Goal: Communication & Community: Answer question/provide support

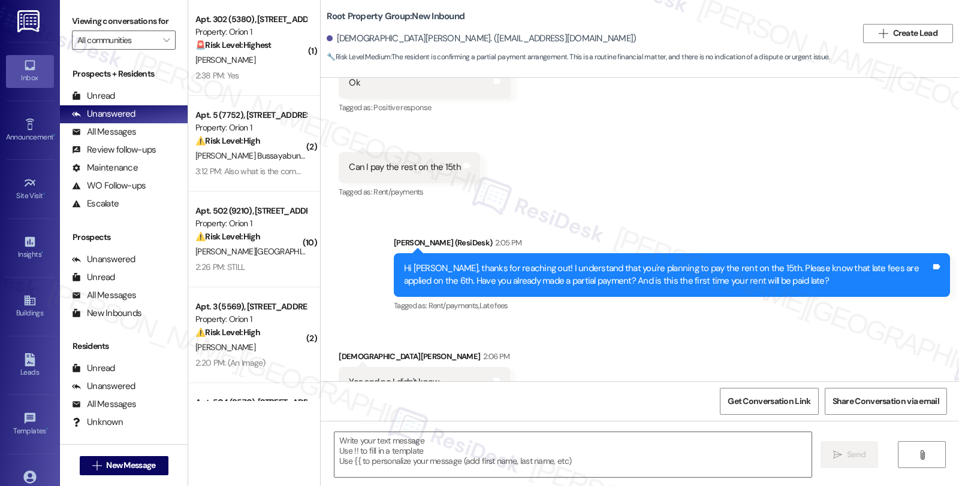
type textarea "Fetching suggested responses. Please feel free to read through the conversation…"
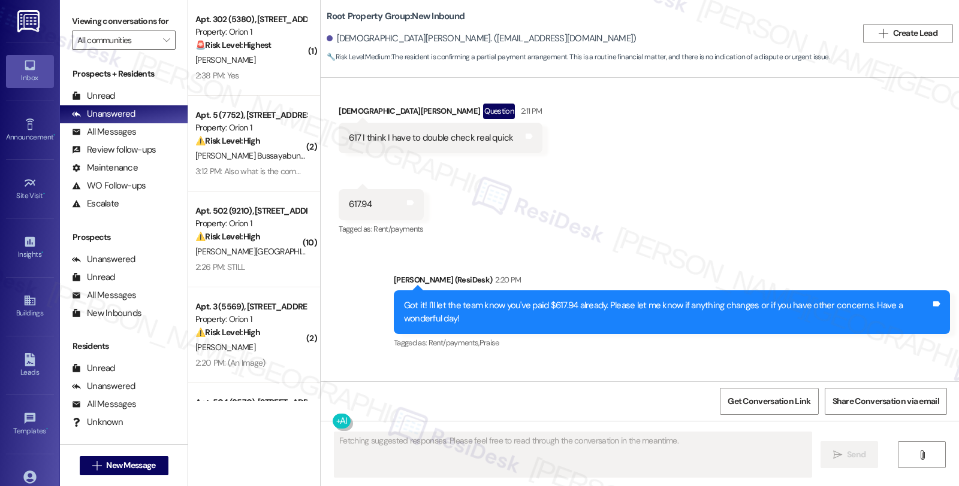
scroll to position [851, 0]
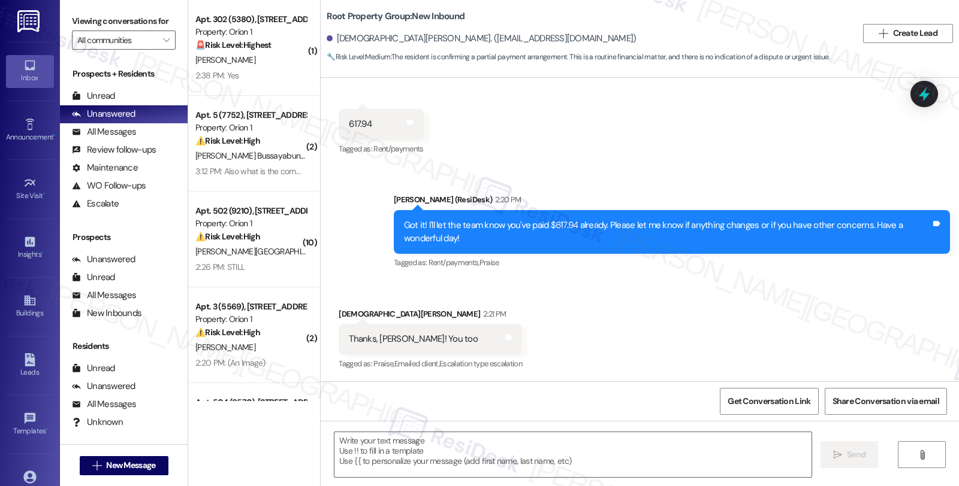
click at [799, 298] on div "Received via SMS [PERSON_NAME] 2:21 PM Thanks, [PERSON_NAME]! You too Tags and …" at bounding box center [640, 331] width 638 height 101
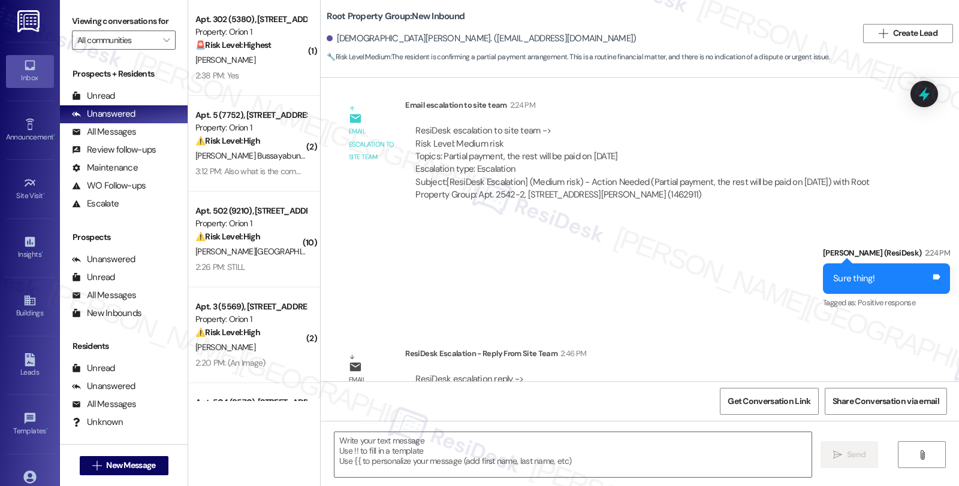
scroll to position [1209, 0]
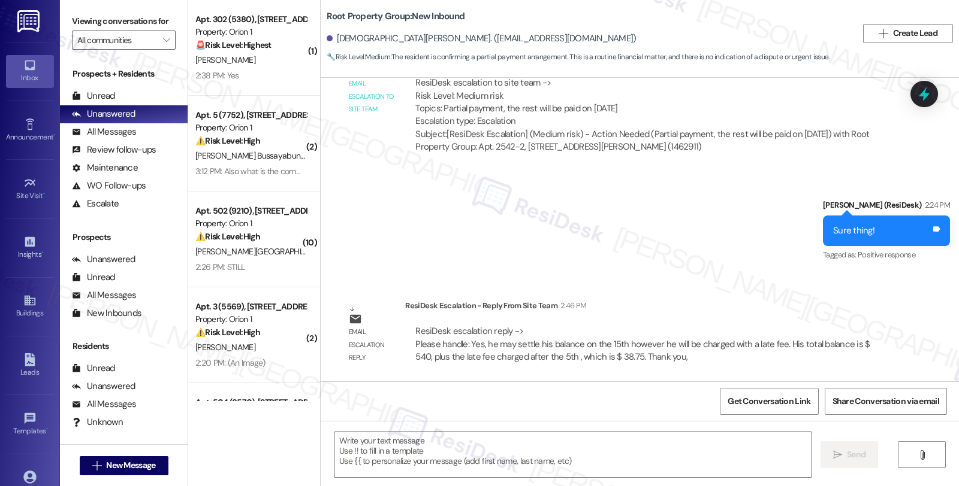
click at [796, 256] on div "Sent via SMS Sarah (ResiDesk) 2:24 PM Sure thing! Tags and notes Tagged as: Pos…" at bounding box center [640, 222] width 638 height 101
click at [567, 452] on textarea at bounding box center [572, 455] width 477 height 45
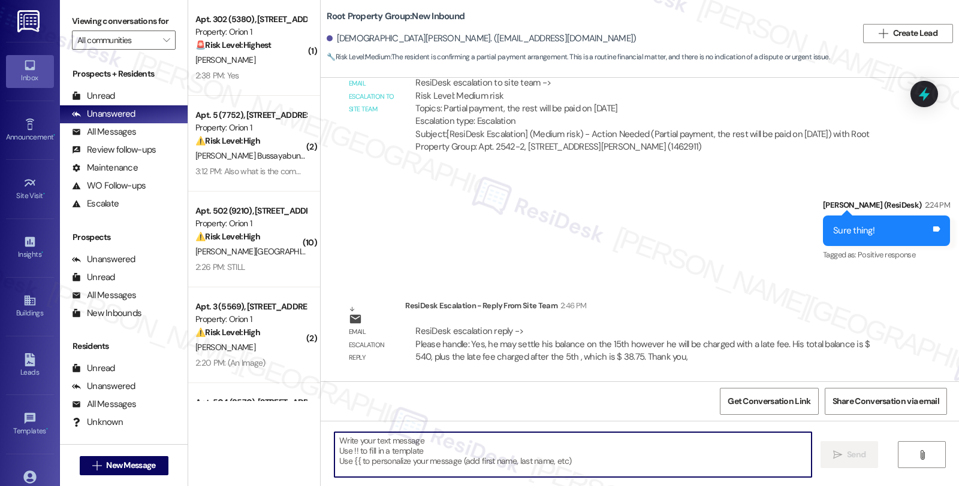
paste textarea "Yes, he may settle his balance on the 15th however he will be charged with a la…"
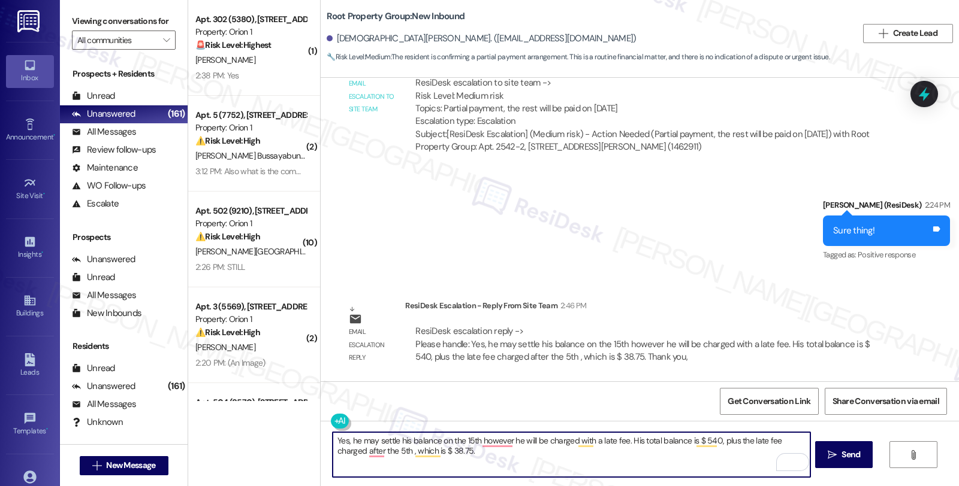
type textarea "Yes, he may settle his balance on the 15th however he will be charged with a la…"
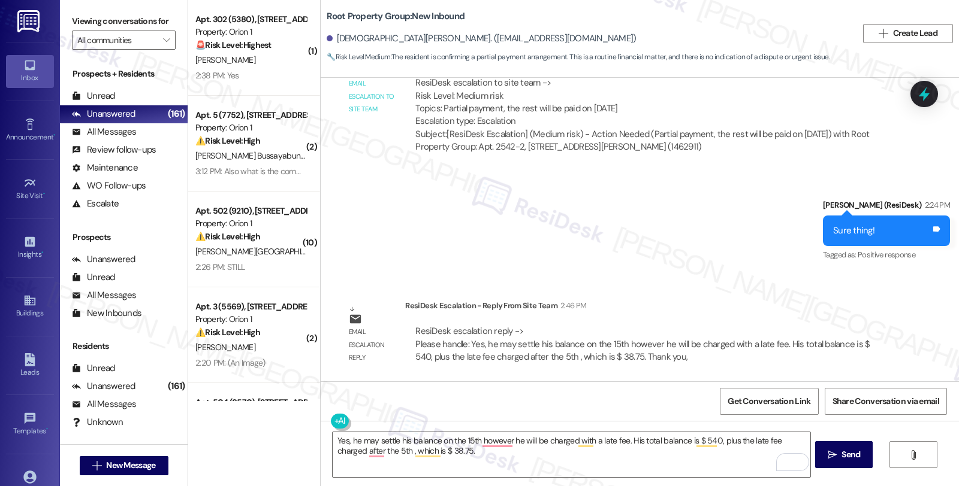
click at [739, 231] on div "Sent via SMS Sarah (ResiDesk) 2:24 PM Sure thing! Tags and notes Tagged as: Pos…" at bounding box center [640, 222] width 638 height 101
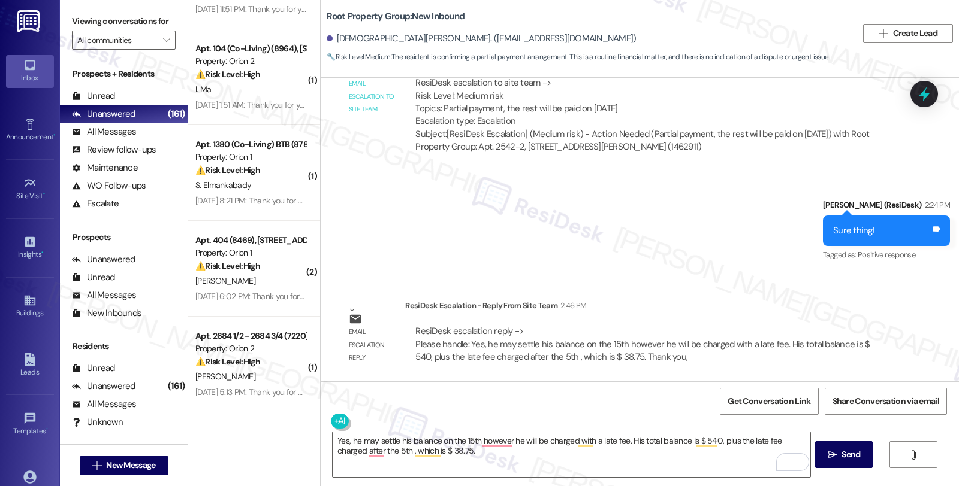
scroll to position [2862, 0]
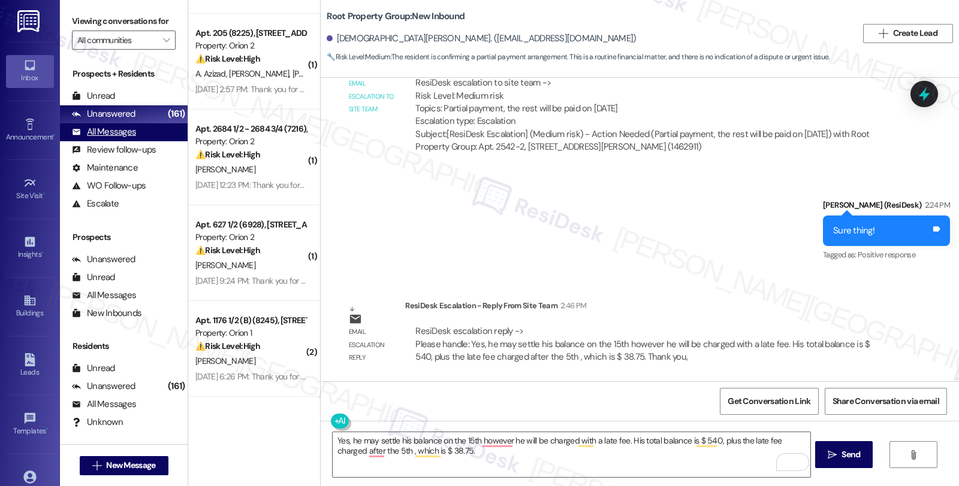
click at [129, 138] on div "All Messages" at bounding box center [104, 132] width 64 height 13
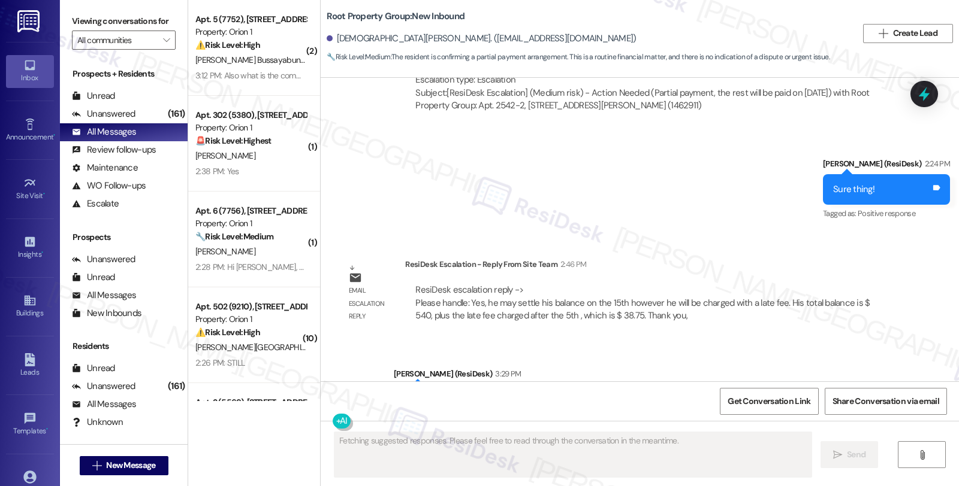
scroll to position [1323, 0]
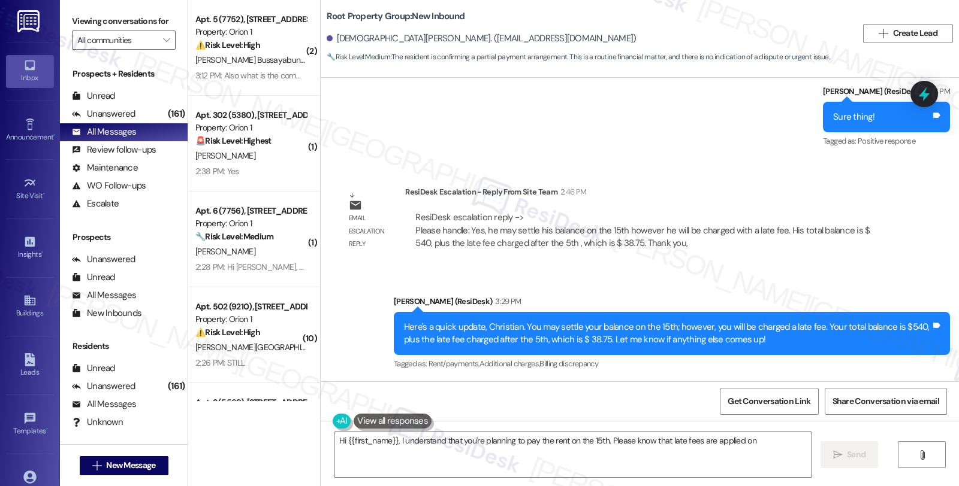
type textarea "Hi {{first_name}}, I understand that you're planning to pay the rent on the 15t…"
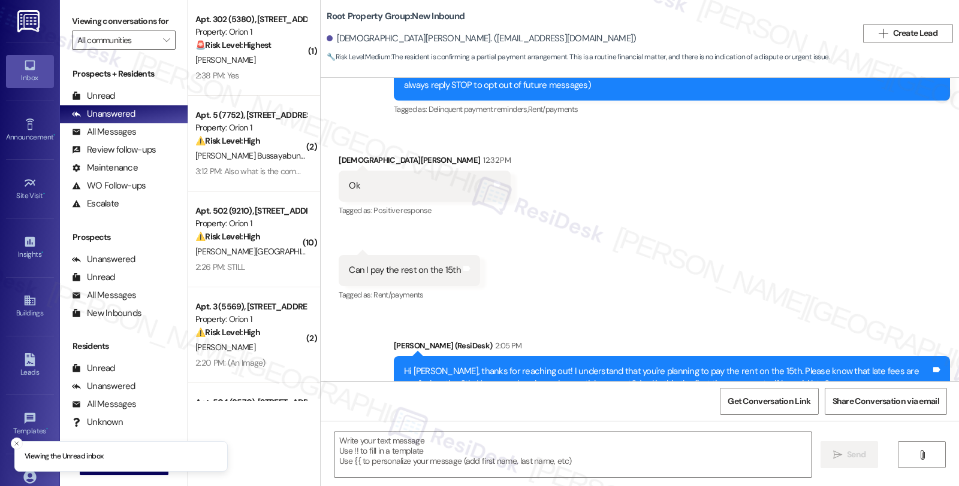
type textarea "Fetching suggested responses. Please feel free to read through the conversation…"
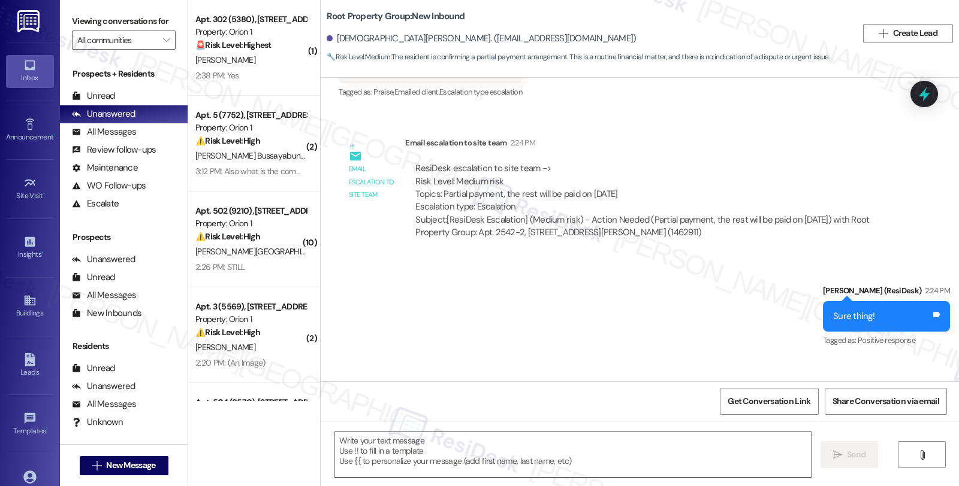
scroll to position [1209, 0]
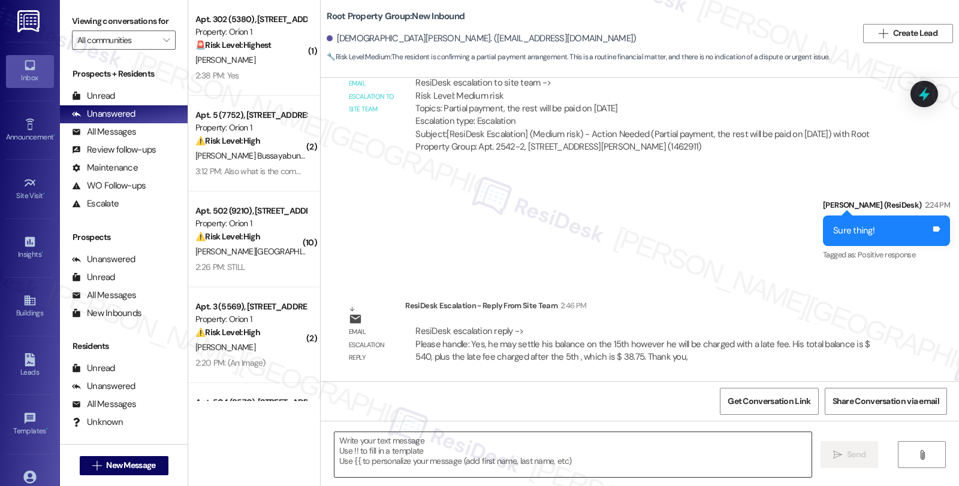
click at [452, 447] on textarea at bounding box center [572, 455] width 477 height 45
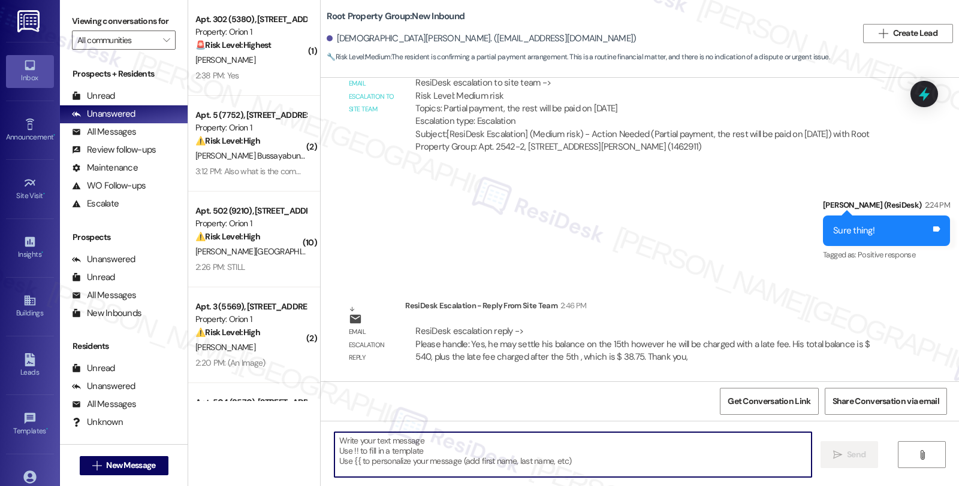
paste textarea "Brooke"
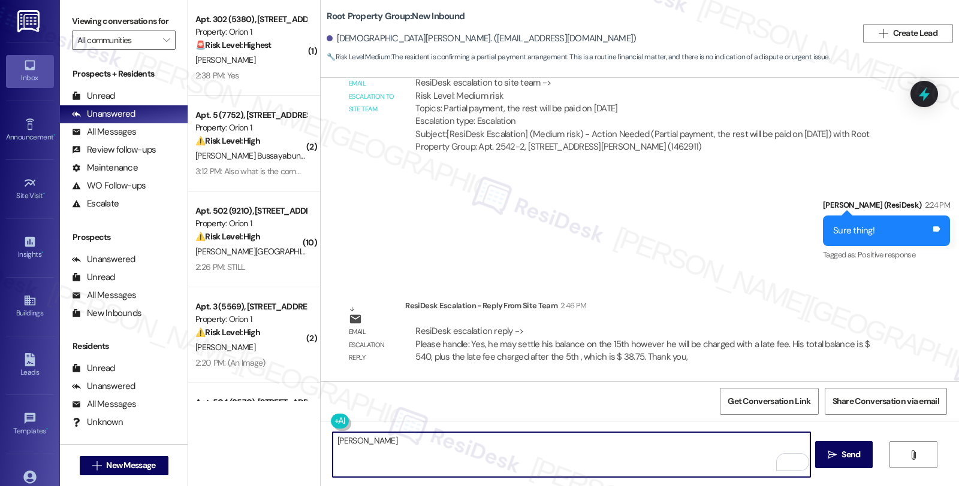
drag, startPoint x: 393, startPoint y: 433, endPoint x: 331, endPoint y: 433, distance: 62.3
click at [332, 433] on textarea "Brooke" at bounding box center [570, 455] width 477 height 45
paste textarea "he may settle his balance on the 15th however he will be charged with a late fe…"
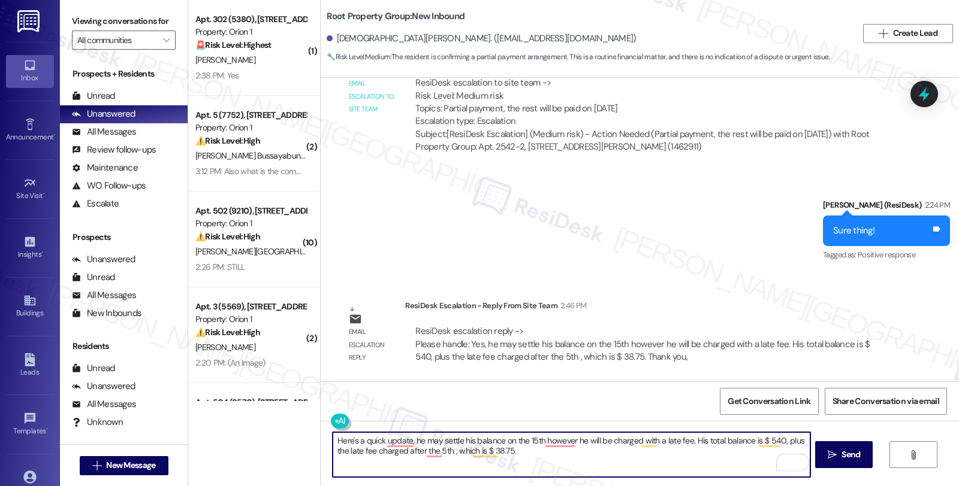
click at [347, 34] on div "Christian Robinson. (christianrobinson951@gmail.com)" at bounding box center [481, 38] width 309 height 13
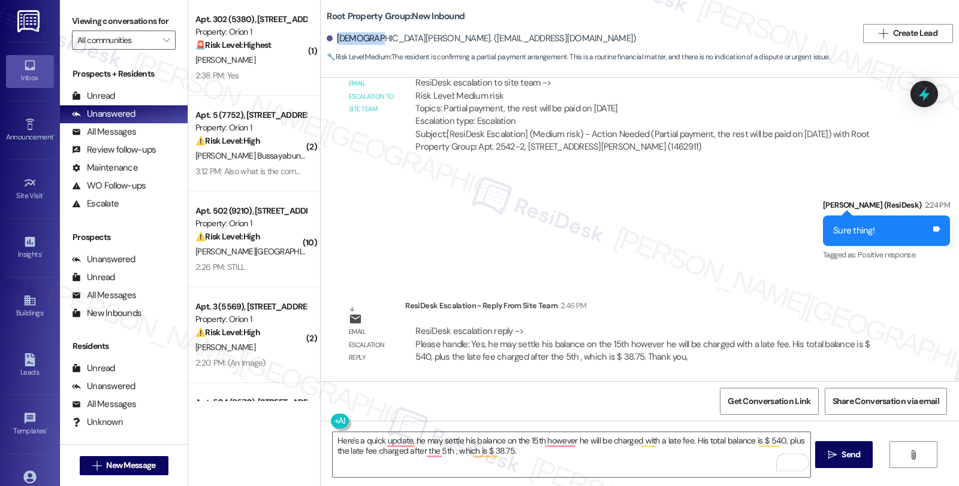
click at [348, 34] on div "Christian Robinson. (christianrobinson951@gmail.com)" at bounding box center [481, 38] width 309 height 13
copy div "Christian"
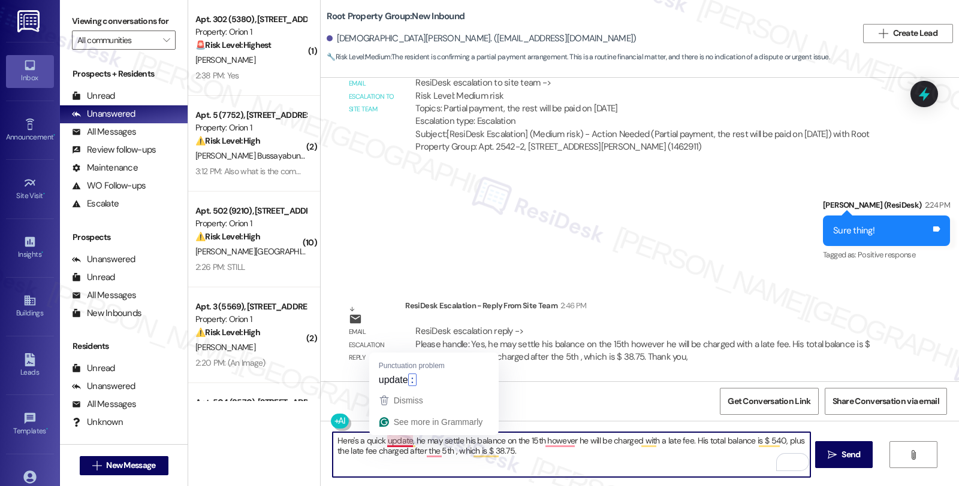
click at [402, 440] on textarea "Here's a quick update, he may settle his balance on the 15th however he will be…" at bounding box center [570, 455] width 477 height 45
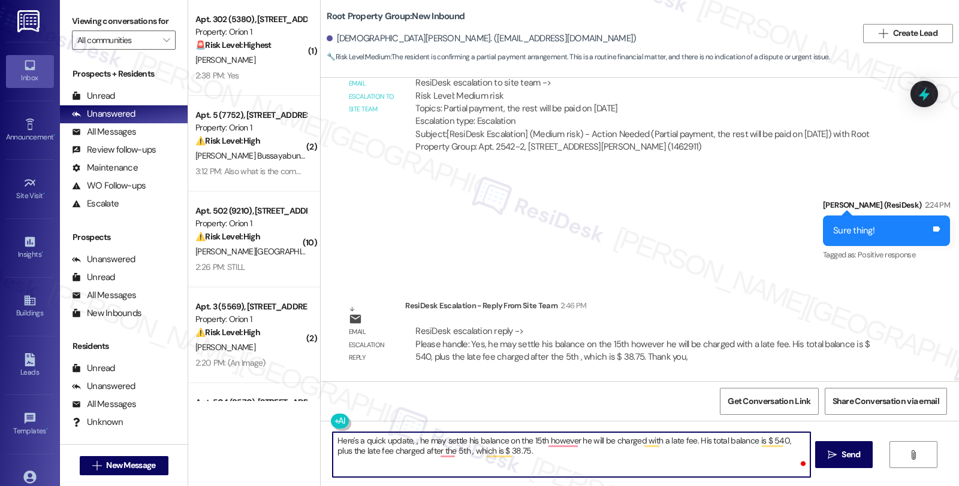
paste textarea "Christian"
click at [492, 442] on textarea "Here's a quick update, Christian. You may settle his balance on the 15th howeve…" at bounding box center [570, 455] width 477 height 45
click at [495, 437] on textarea "Here's a quick update, Christian. You may settle his balance on the 15th howeve…" at bounding box center [570, 455] width 477 height 45
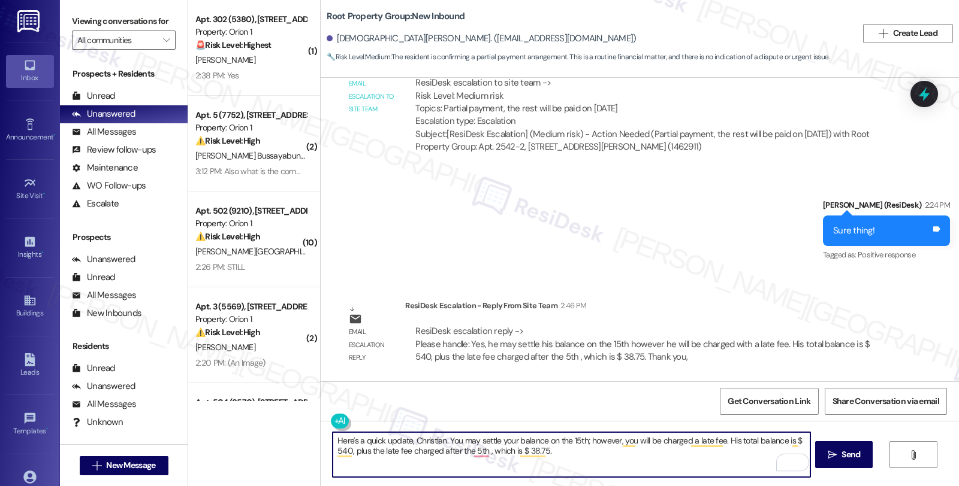
click at [718, 440] on textarea "Here's a quick update, Christian. You may settle your balance on the 15th; howe…" at bounding box center [570, 455] width 477 height 45
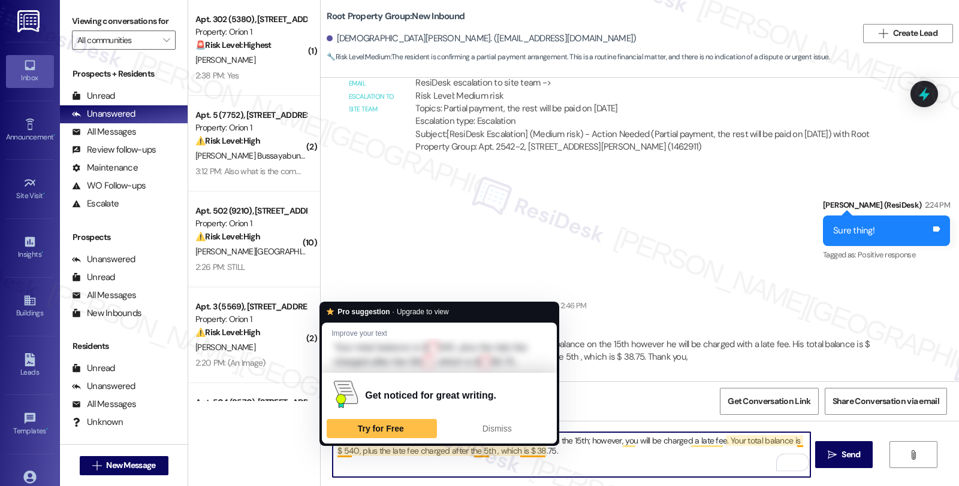
click at [331, 446] on div "Pro suggestion · Upgrade to view Improve your text Your total balance is $ ˟ 54…" at bounding box center [439, 374] width 240 height 145
click at [332, 453] on textarea "Here's a quick update, Christian. You may settle your balance on the 15th; howe…" at bounding box center [570, 455] width 477 height 45
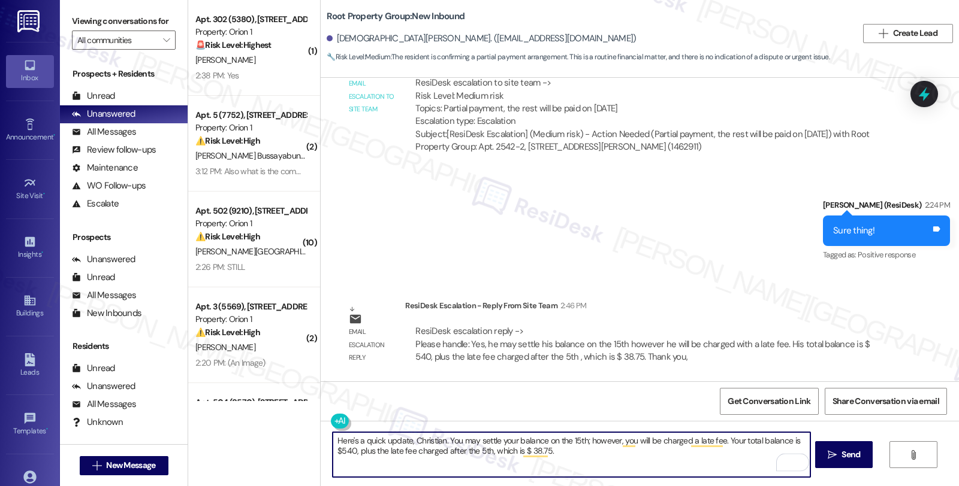
click at [564, 455] on textarea "Here's a quick update, Christian. You may settle your balance on the 15th; howe…" at bounding box center [570, 455] width 477 height 45
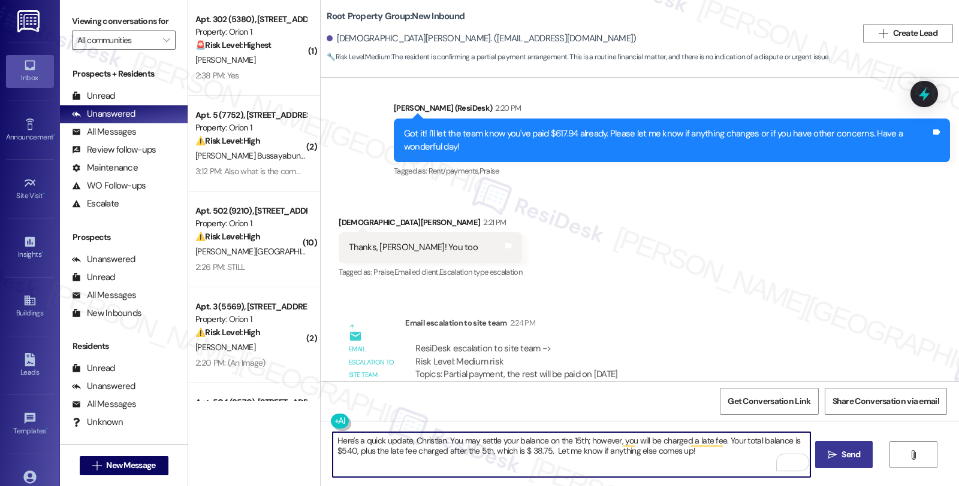
type textarea "Here's a quick update, Christian. You may settle your balance on the 15th; howe…"
click at [842, 446] on button " Send" at bounding box center [844, 455] width 58 height 27
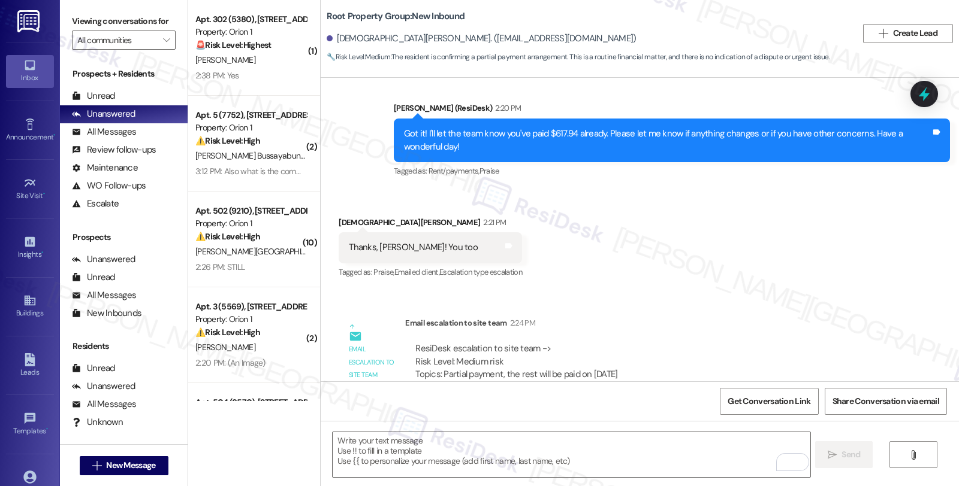
click at [814, 283] on div "Received via SMS Christian Robinson 2:21 PM Thanks, Sarah! You too Tags and not…" at bounding box center [640, 239] width 638 height 101
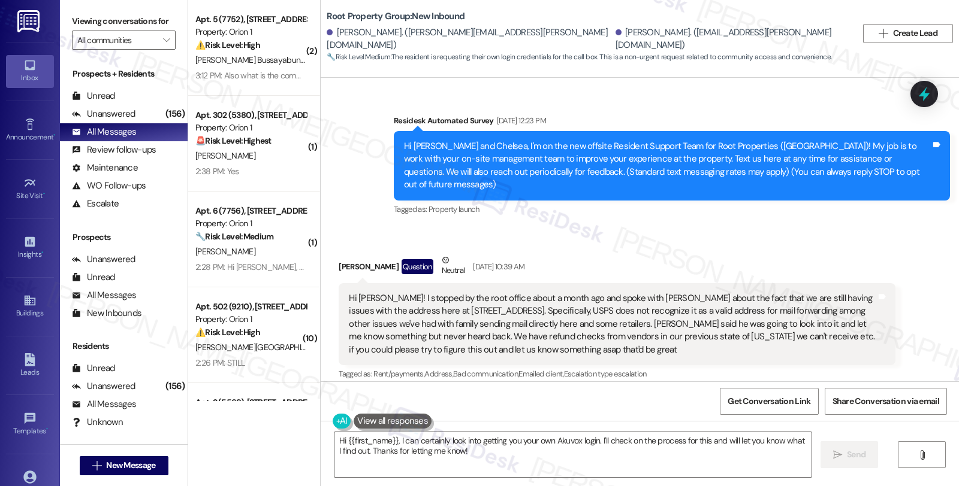
scroll to position [1142, 0]
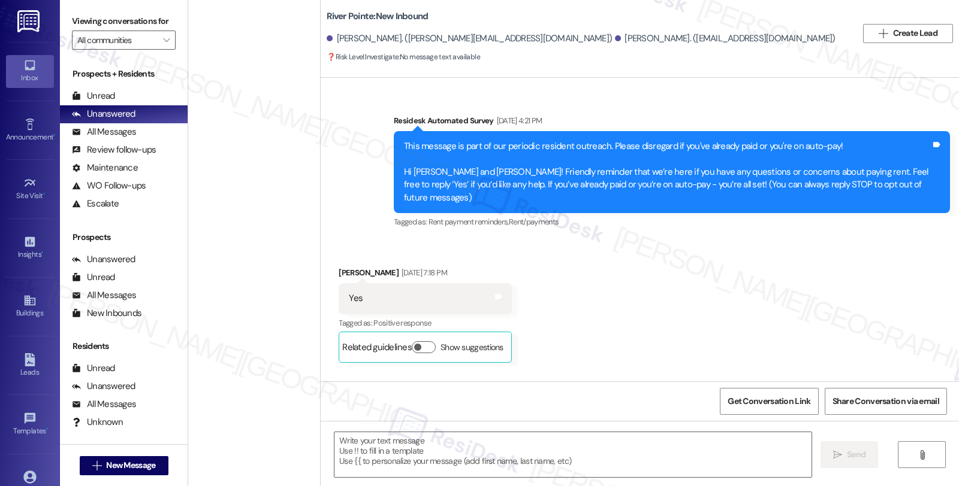
scroll to position [4614, 0]
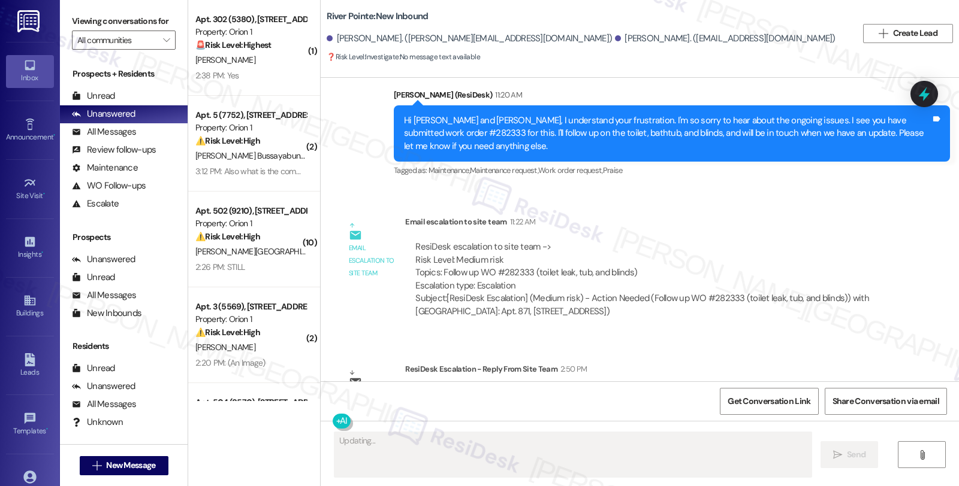
click at [766, 279] on div "Survey, sent via SMS Residesk Automated Survey [DATE] 4:21 PM This message is p…" at bounding box center [640, 230] width 638 height 304
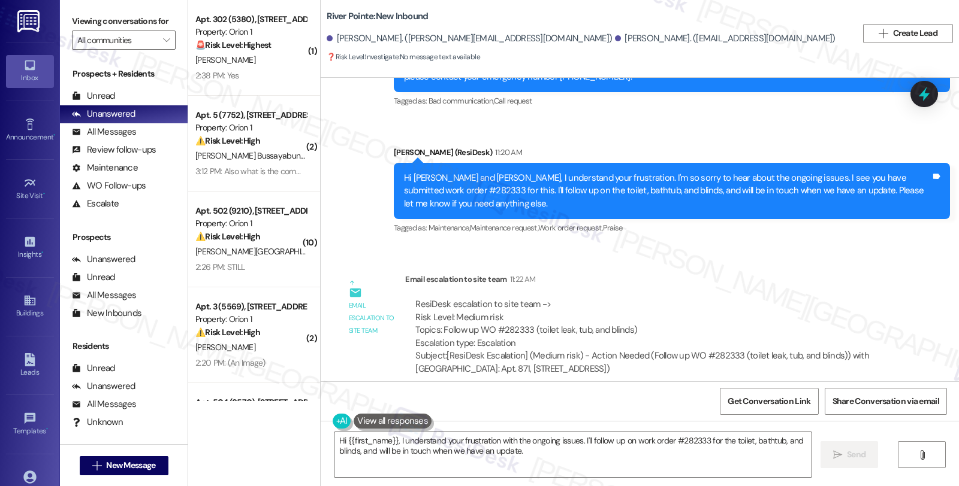
scroll to position [4480, 0]
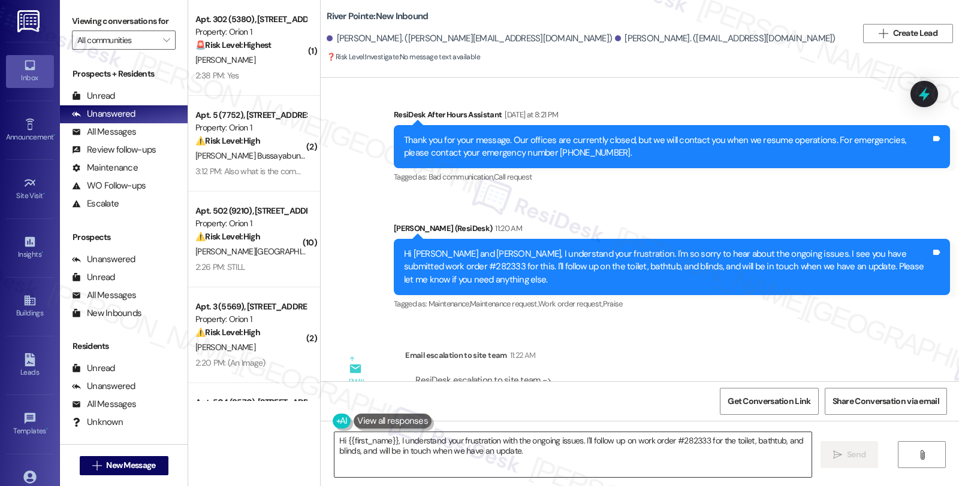
click at [334, 436] on textarea "Hi {{first_name}}, I understand your frustration with the ongoing issues. I'll …" at bounding box center [572, 455] width 477 height 45
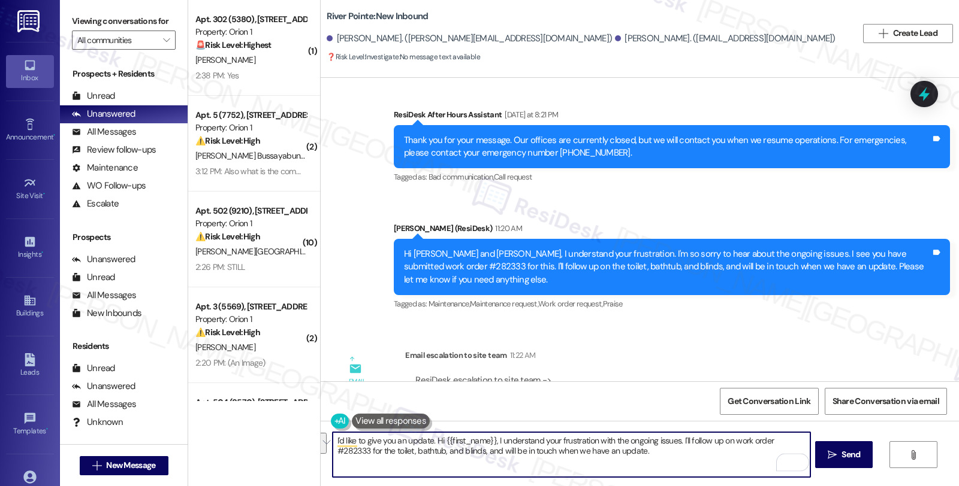
paste textarea "Please let them know that a work order is open in the system. We need to confir…"
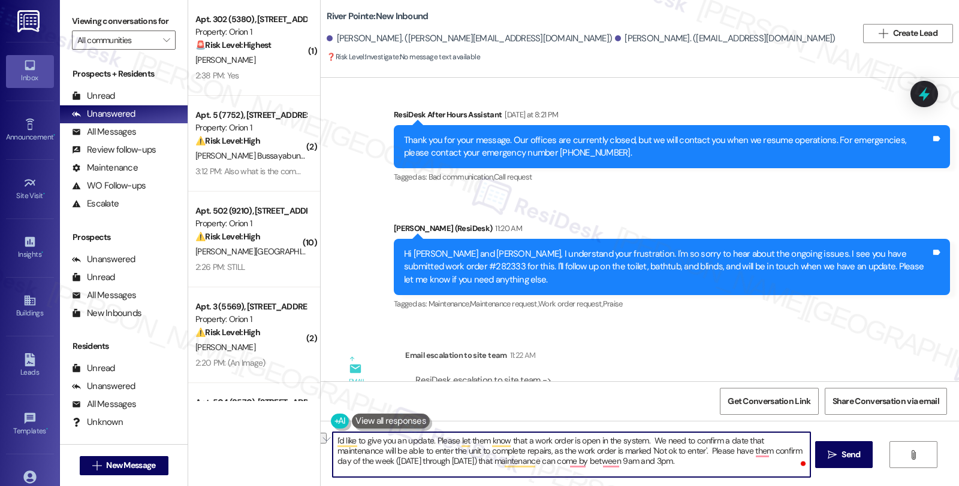
drag, startPoint x: 452, startPoint y: 440, endPoint x: 482, endPoint y: 440, distance: 29.4
click at [482, 440] on textarea "I'd like to give you an update. Please let them know that a work order is open …" at bounding box center [570, 455] width 477 height 45
click at [633, 446] on textarea "I'd like to give you an update. Please know that a work order is open in the sy…" at bounding box center [570, 455] width 477 height 45
click at [627, 459] on textarea "I'd like to give you an update. Please know that a work order is open in the sy…" at bounding box center [570, 455] width 477 height 45
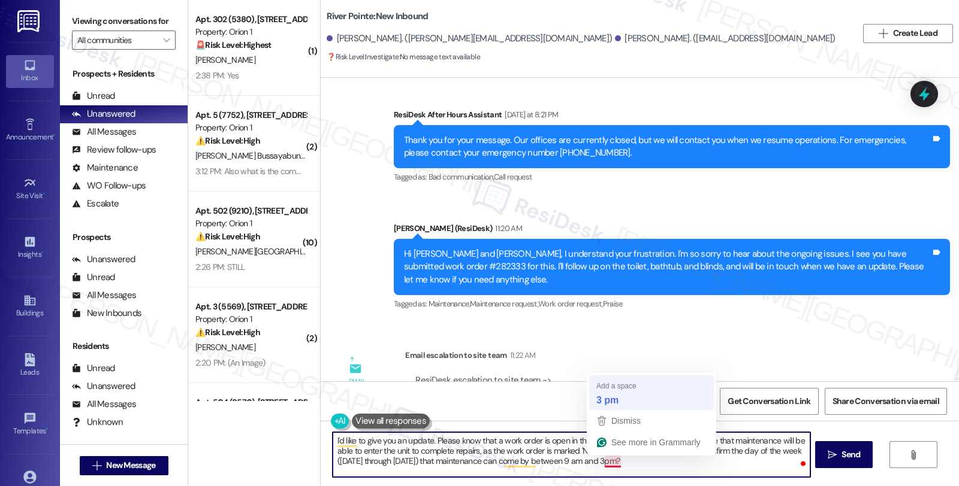
type textarea "I'd like to give you an update. Please know that a work order is open in the sy…"
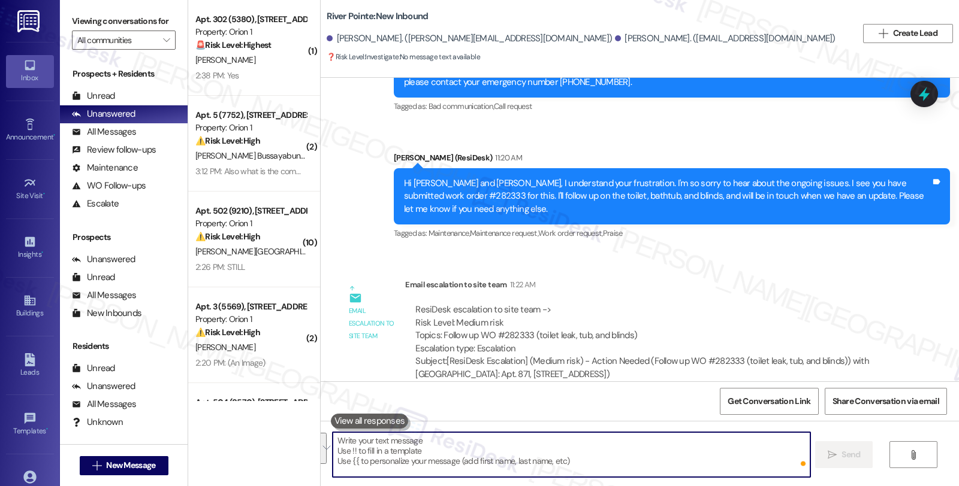
scroll to position [4614, 0]
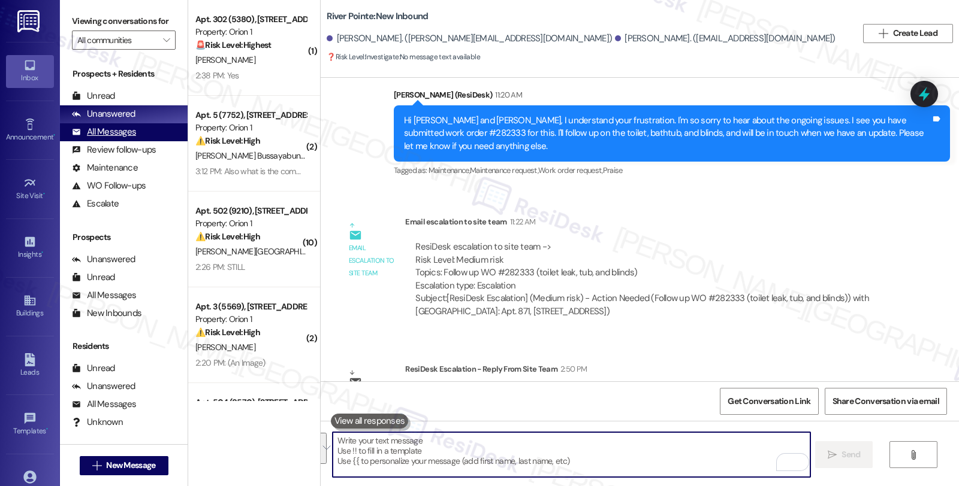
click at [148, 141] on div "All Messages (undefined)" at bounding box center [124, 132] width 128 height 18
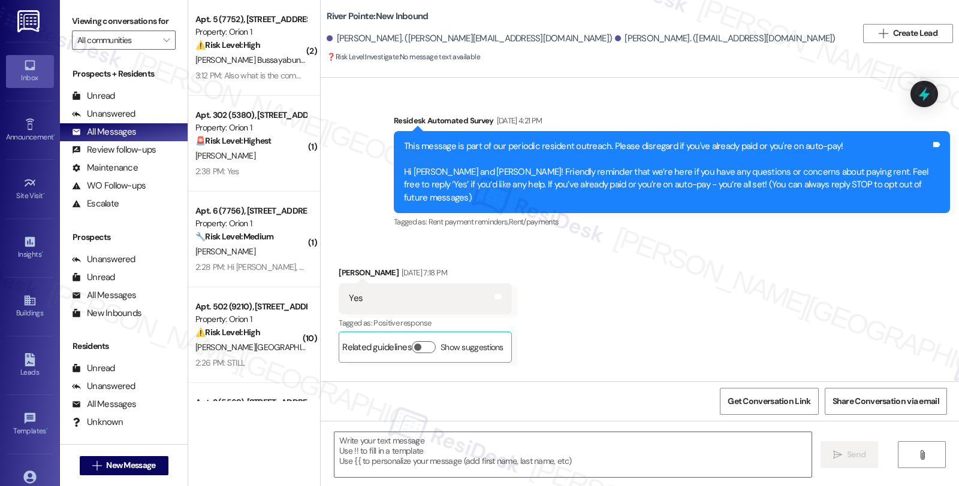
scroll to position [4740, 0]
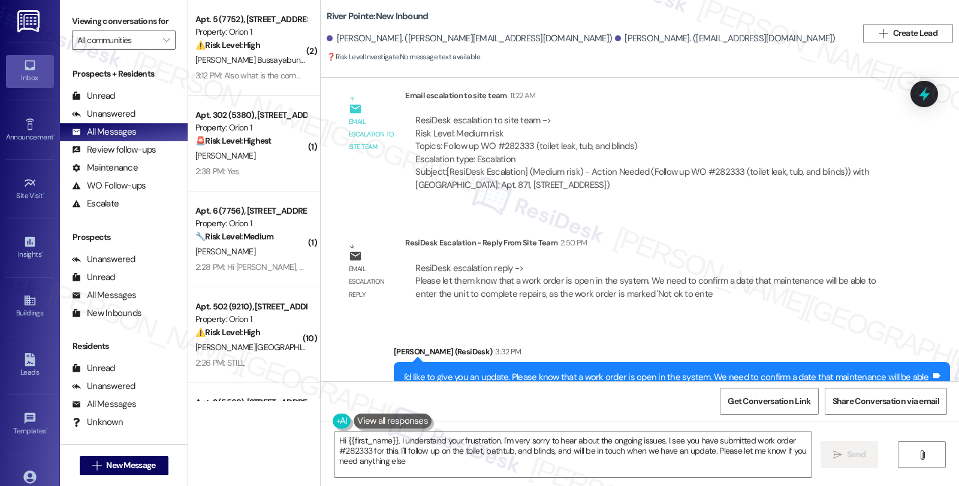
type textarea "Hi {{first_name}}, I understand your frustration. I'm very sorry to hear about …"
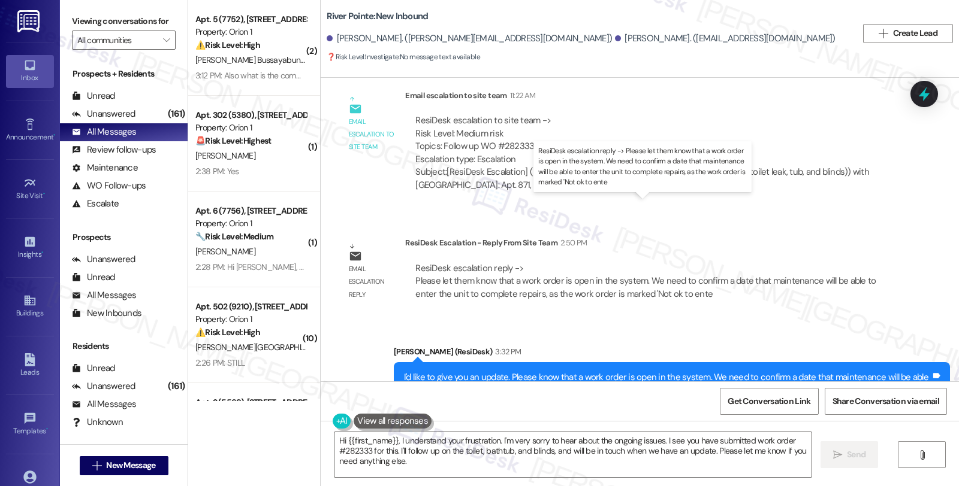
click at [803, 262] on div "ResiDesk escalation reply -> Please let them know that a work order is open in …" at bounding box center [645, 281] width 460 height 38
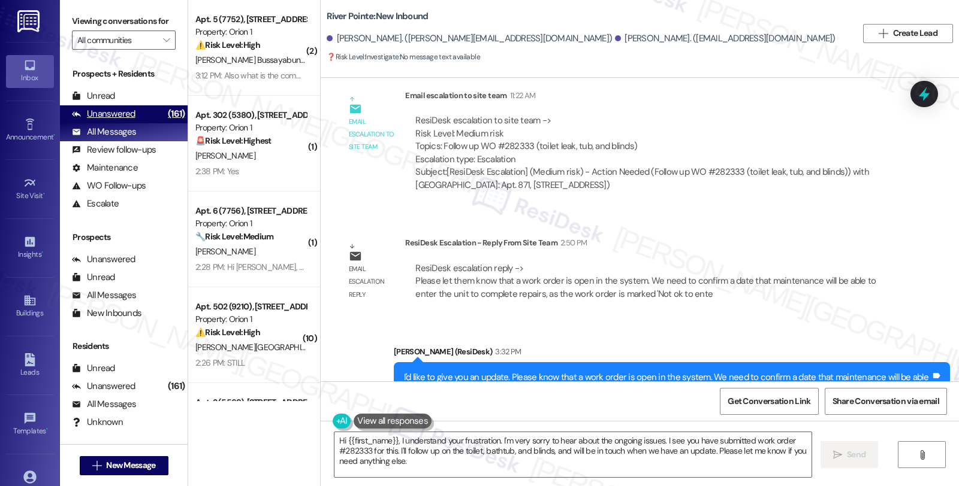
click at [145, 123] on div "Unanswered (161)" at bounding box center [124, 114] width 128 height 18
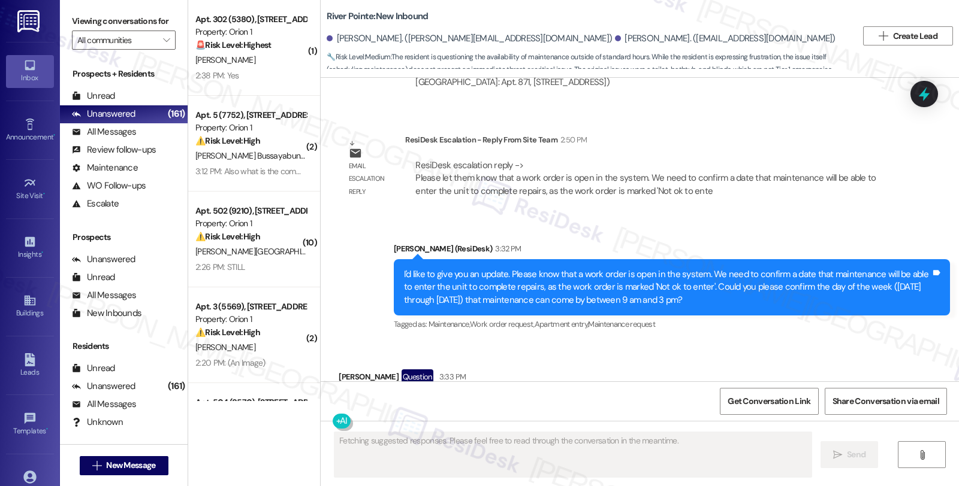
scroll to position [4844, 0]
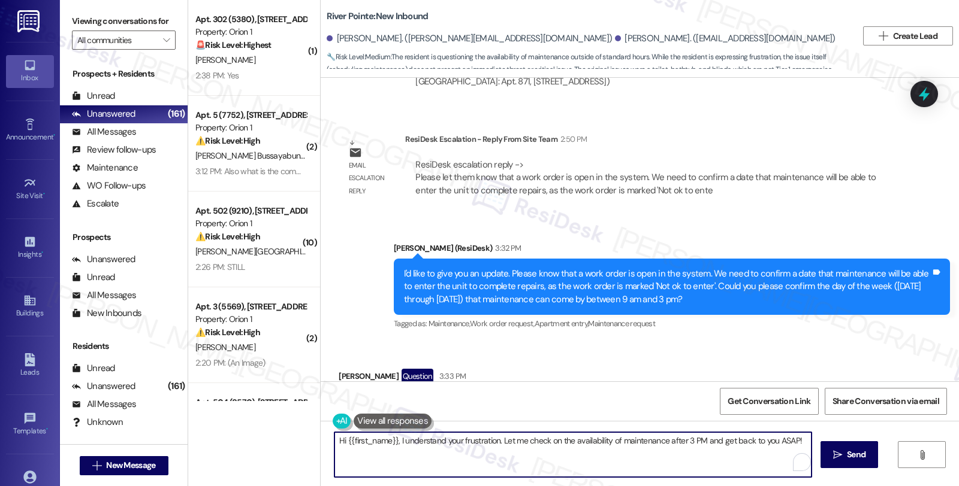
drag, startPoint x: 494, startPoint y: 440, endPoint x: 290, endPoint y: 440, distance: 203.7
click at [290, 440] on div "( 1 ) Apt. 302 (5380), [STREET_ADDRESS] Property: Orion 1 🚨 Risk Level: Highest…" at bounding box center [573, 243] width 770 height 486
drag, startPoint x: 530, startPoint y: 441, endPoint x: 717, endPoint y: 441, distance: 187.5
click at [717, 441] on textarea "Let me check on the availability of maintenance after 3 PM and get back to you …" at bounding box center [570, 455] width 477 height 45
click at [539, 437] on textarea "Let me check on the availability of maintenance after 3 PM. Will you be availab…" at bounding box center [570, 455] width 477 height 45
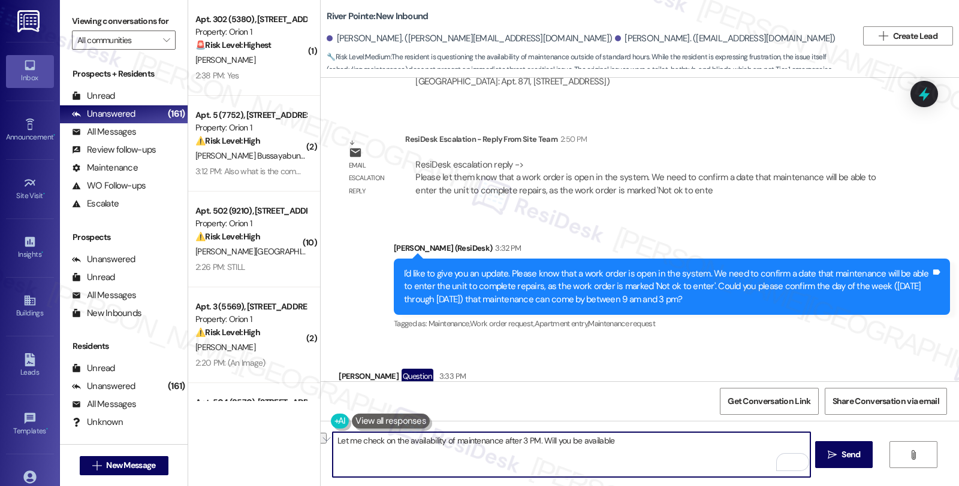
click at [534, 440] on textarea "Let me check on the availability of maintenance after 3 PM. Will you be availab…" at bounding box center [570, 455] width 477 height 45
click at [669, 446] on textarea "Let me check on the availability of maintenance after 3 PM. Will you be availab…" at bounding box center [570, 455] width 477 height 45
click at [332, 442] on textarea "Let me check on the availability of maintenance after 3 PM. In case this" at bounding box center [570, 455] width 477 height 45
click at [375, 444] on textarea "I believe that Let me check on the availability of maintenance after 3 PM. In c…" at bounding box center [570, 455] width 477 height 45
click at [376, 450] on textarea "I believe that maintenance is available at those times. But let me double-check…" at bounding box center [570, 455] width 477 height 45
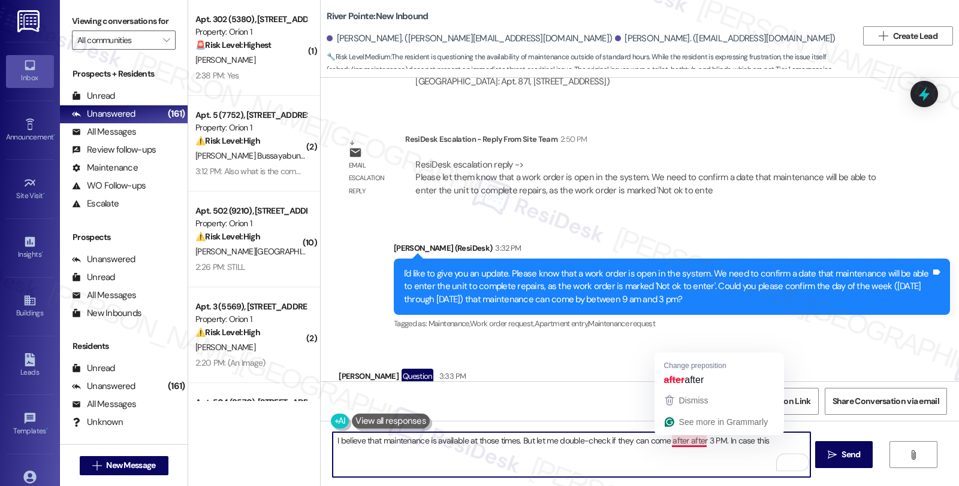
click at [692, 446] on textarea "I believe that maintenance is available at those times. But let me double-check…" at bounding box center [570, 455] width 477 height 45
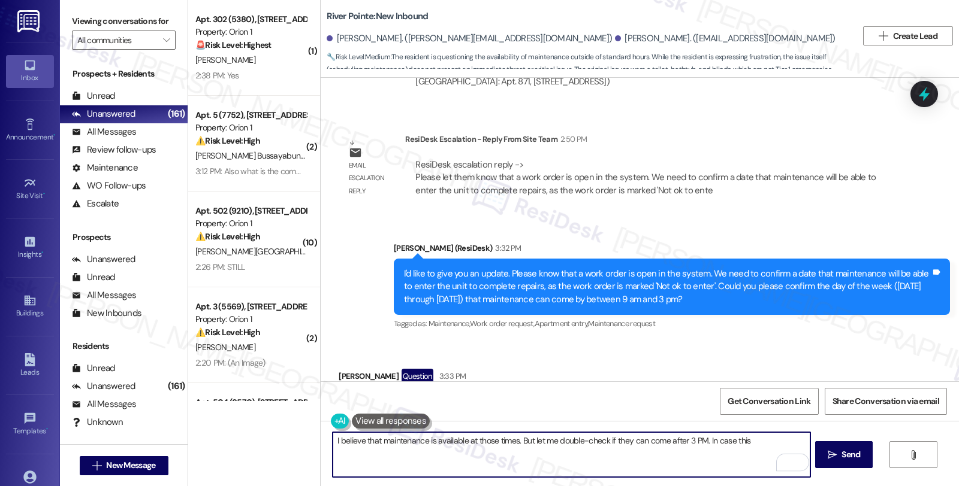
click at [755, 440] on textarea "I believe that maintenance is available at those times. But let me double-check…" at bounding box center [570, 455] width 477 height 45
click at [404, 448] on textarea "I believe that maintenance is available at those times. But let me double-check…" at bounding box center [570, 455] width 477 height 45
type textarea "I believe that maintenance is available at those times. But let me double-check…"
click at [839, 451] on span "Send" at bounding box center [850, 455] width 23 height 13
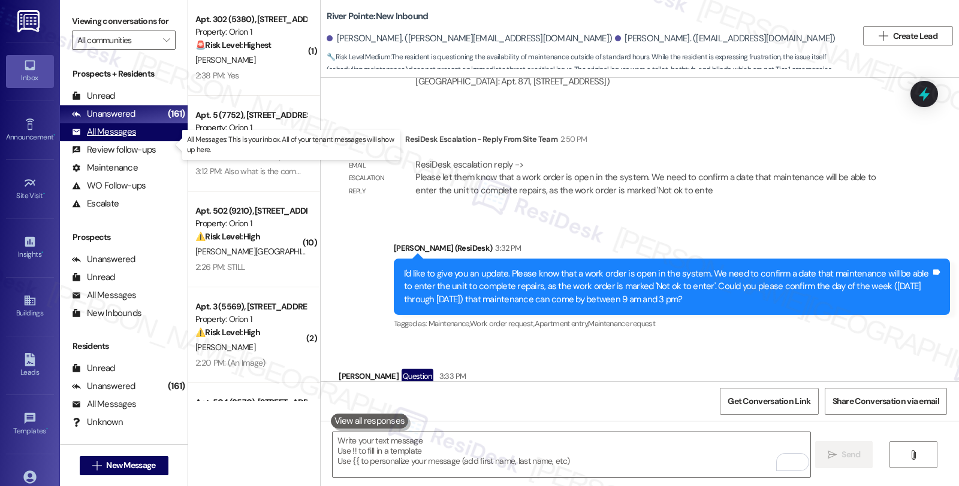
click at [131, 138] on div "All Messages" at bounding box center [104, 132] width 64 height 13
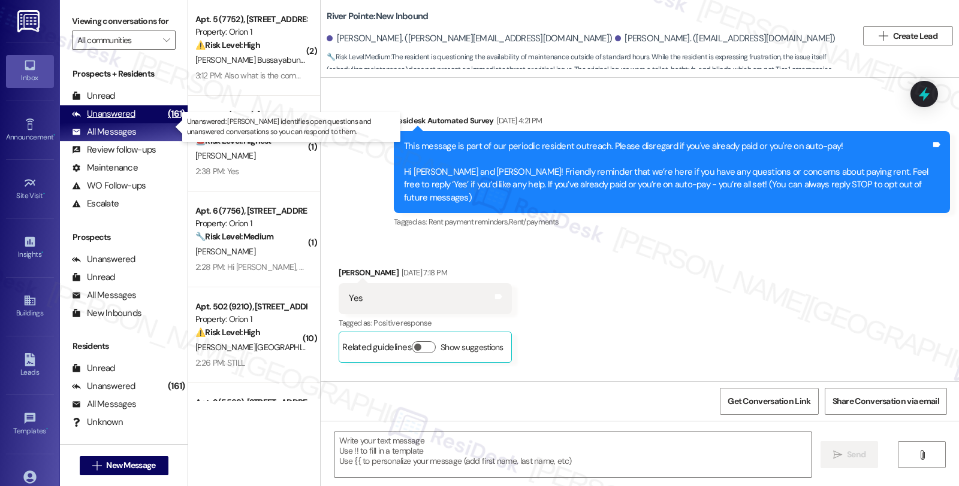
scroll to position [4957, 0]
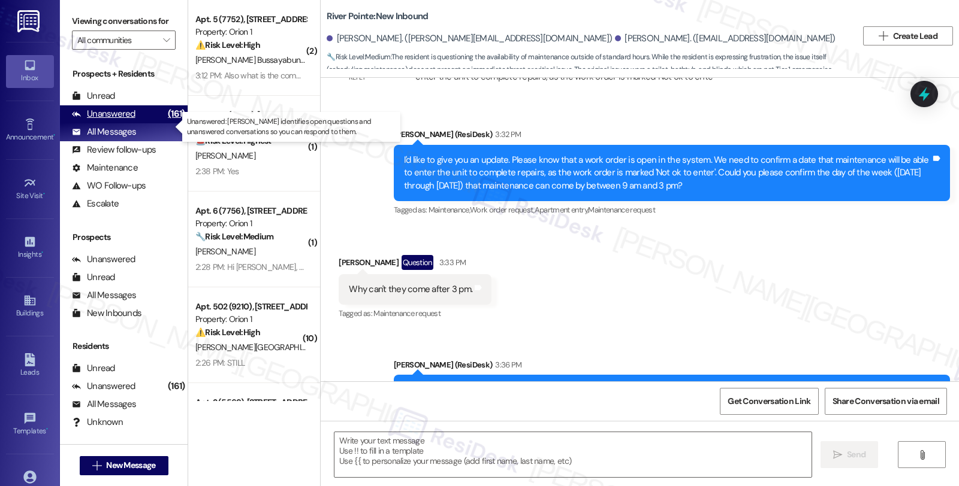
type textarea "Fetching suggested responses. Please feel free to read through the conversation…"
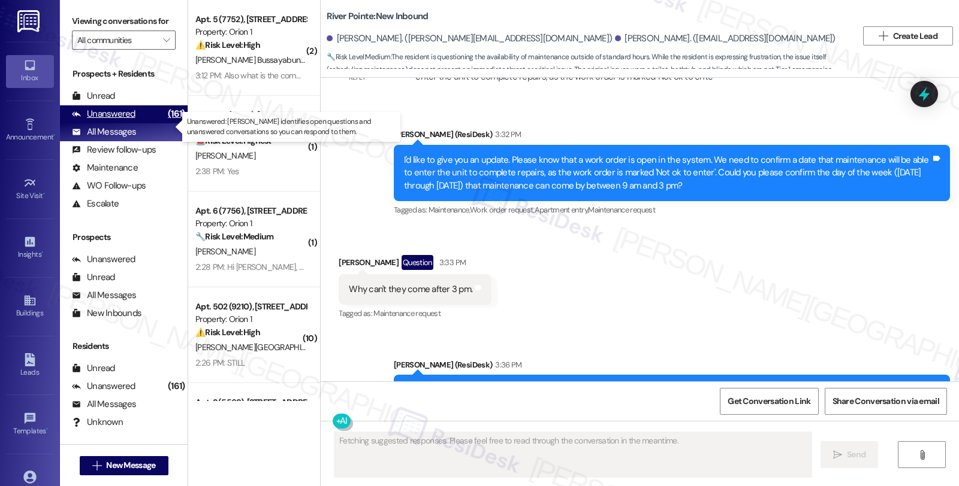
click at [133, 120] on div "Unanswered" at bounding box center [104, 114] width 64 height 13
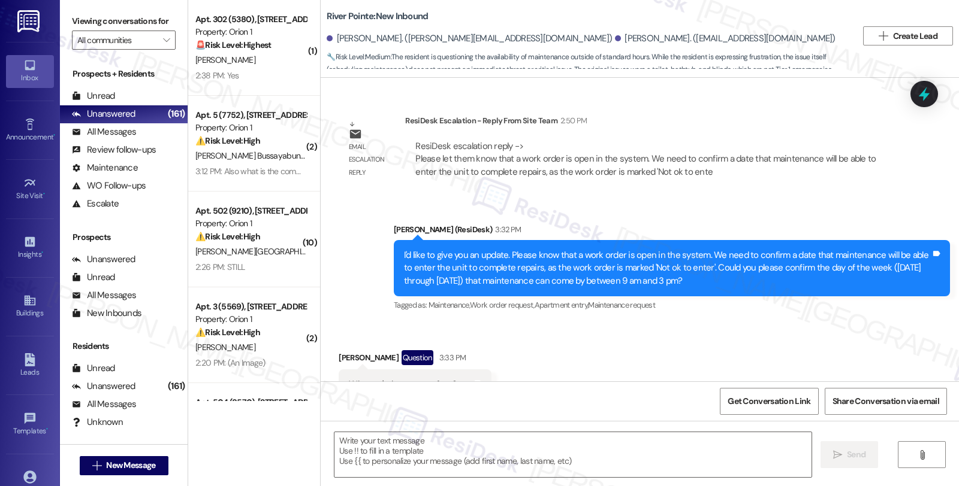
type textarea "Fetching suggested responses. Please feel free to read through the conversation…"
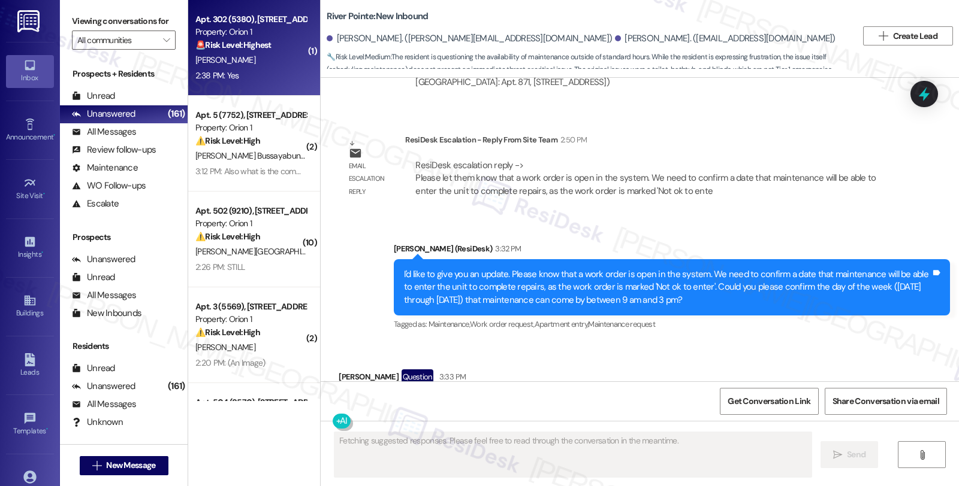
click at [216, 55] on div "[PERSON_NAME]" at bounding box center [250, 60] width 113 height 15
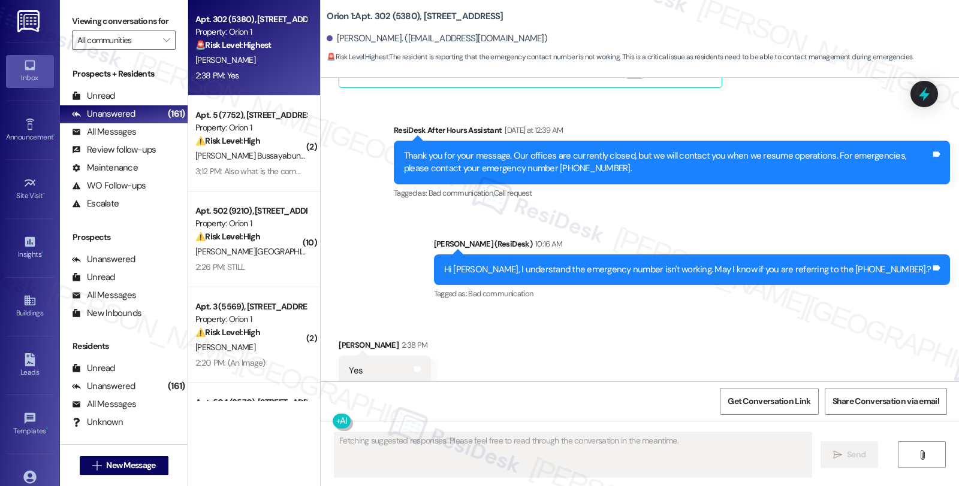
scroll to position [2009, 0]
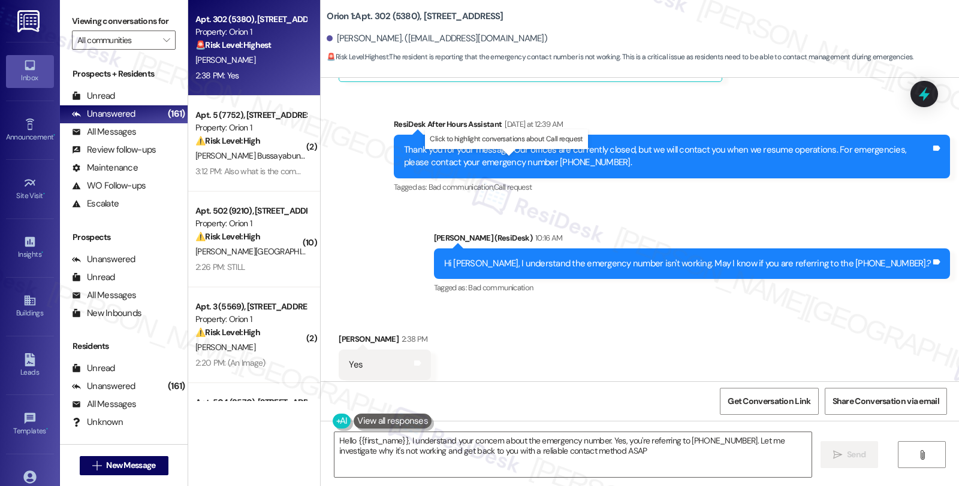
type textarea "Hello {{first_name}}, I understand your concern about the emergency number. Yes…"
